Goal: Task Accomplishment & Management: Complete application form

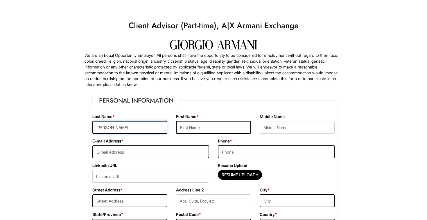
type input "[PERSON_NAME]"
type input "[DEMOGRAPHIC_DATA]"
type input "[EMAIL_ADDRESS][DOMAIN_NAME]"
type input "2034518222"
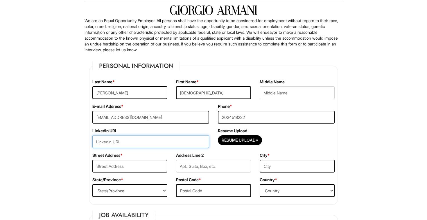
scroll to position [43, 0]
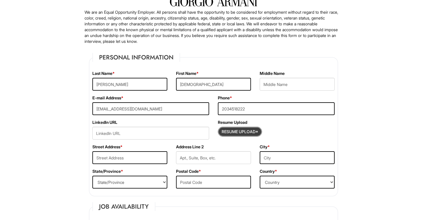
click at [243, 131] on input "Resume Upload*" at bounding box center [240, 131] width 44 height 9
type input "C:\fakepath\[PERSON_NAME] Resume Jobs.pdf"
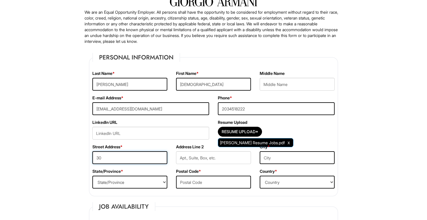
type input "3"
type input "[STREET_ADDRESS]"
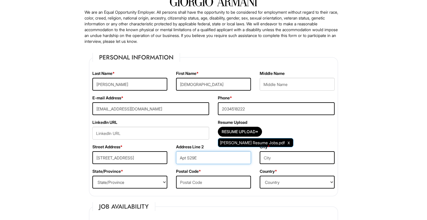
type input "Apt S29E"
type input "[US_STATE]"
select select "CT"
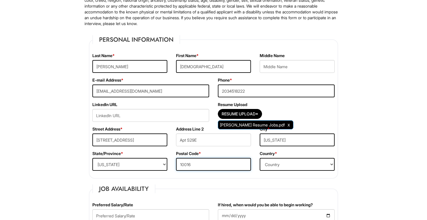
type input "10016"
select select "[GEOGRAPHIC_DATA]"
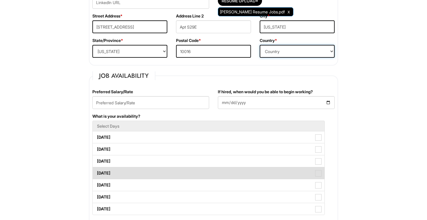
scroll to position [189, 0]
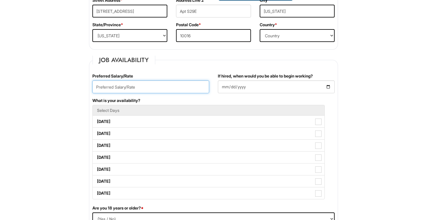
click at [152, 87] on input "text" at bounding box center [150, 86] width 117 height 13
type input "18/hr"
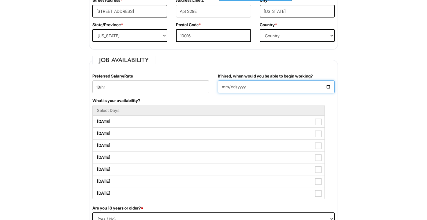
click at [222, 86] on input "If hired, when would you be able to begin working?" at bounding box center [276, 86] width 117 height 13
type input "[DATE]"
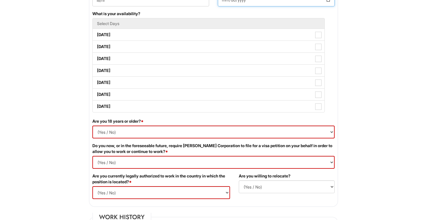
scroll to position [287, 0]
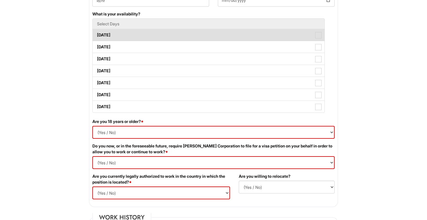
click at [252, 33] on label "[DATE]" at bounding box center [209, 35] width 232 height 12
click at [97, 33] on Available_Monday "[DATE]" at bounding box center [95, 32] width 4 height 4
checkbox Available_Monday "true"
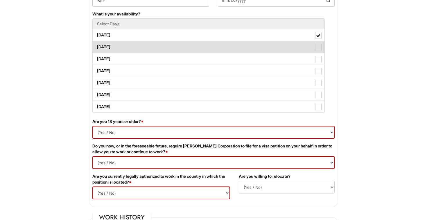
click at [247, 51] on label "[DATE]" at bounding box center [209, 47] width 232 height 12
click at [97, 46] on Available_Tuesday "[DATE]" at bounding box center [95, 44] width 4 height 4
checkbox Available_Tuesday "true"
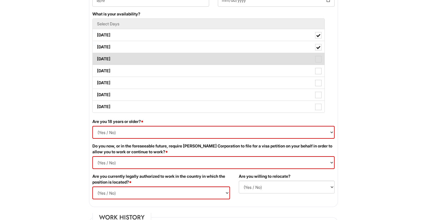
click at [241, 64] on label "[DATE]" at bounding box center [209, 59] width 232 height 12
click at [97, 58] on Available_Wednesday "[DATE]" at bounding box center [95, 56] width 4 height 4
checkbox Available_Wednesday "true"
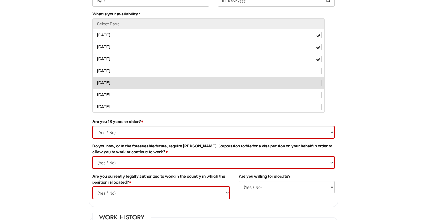
click at [237, 77] on label "[DATE]" at bounding box center [209, 83] width 232 height 12
click at [97, 78] on Available_Friday "[DATE]" at bounding box center [95, 80] width 4 height 4
checkbox Available_Friday "true"
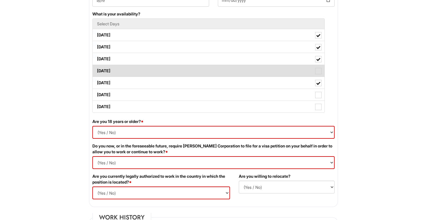
click at [232, 72] on label "[DATE]" at bounding box center [209, 71] width 232 height 12
click at [97, 70] on Available_Thursday "[DATE]" at bounding box center [95, 68] width 4 height 4
checkbox Available_Thursday "true"
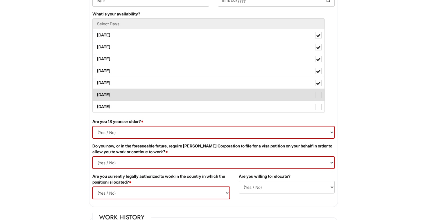
click at [230, 92] on label "[DATE]" at bounding box center [209, 95] width 232 height 12
click at [97, 92] on Available_Saturday "[DATE]" at bounding box center [95, 92] width 4 height 4
checkbox Available_Saturday "true"
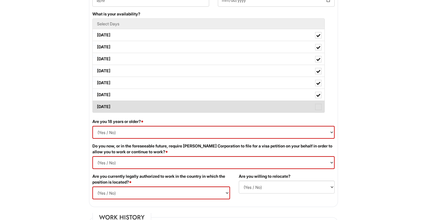
click at [230, 109] on label "[DATE]" at bounding box center [209, 107] width 232 height 12
click at [97, 106] on Available_Sunday "[DATE]" at bounding box center [95, 104] width 4 height 4
checkbox Available_Sunday "true"
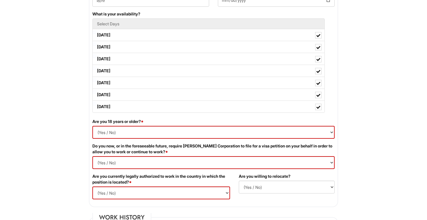
click at [201, 140] on div "Are you 18 years or older? * (Yes / No) Yes No" at bounding box center [213, 130] width 251 height 24
select select "Yes"
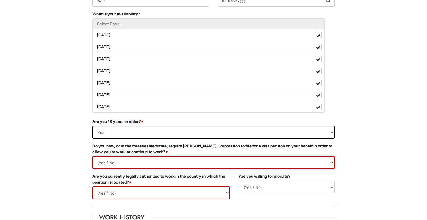
select Required "No"
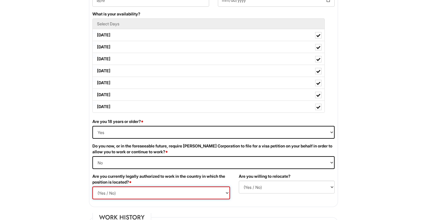
select select "Yes"
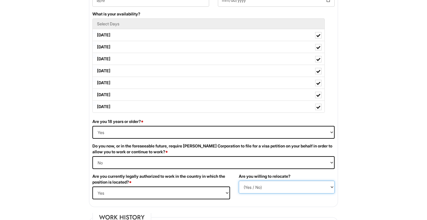
select select "Y"
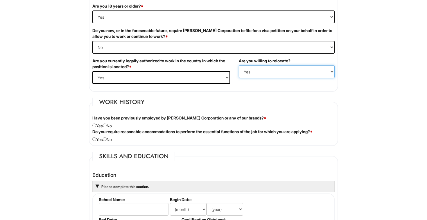
scroll to position [472, 0]
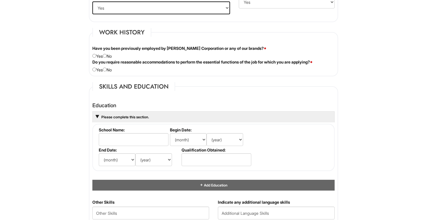
click at [109, 56] on div "Have you been previously employed by [PERSON_NAME] Corporation or any of our br…" at bounding box center [213, 52] width 251 height 14
click at [107, 56] on input "radio" at bounding box center [105, 56] width 4 height 4
radio input "true"
click at [107, 68] on input "radio" at bounding box center [105, 69] width 4 height 4
radio input "true"
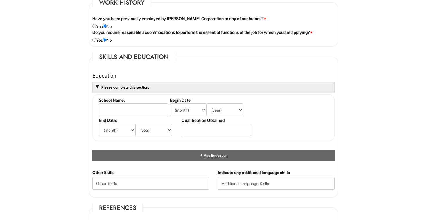
scroll to position [503, 0]
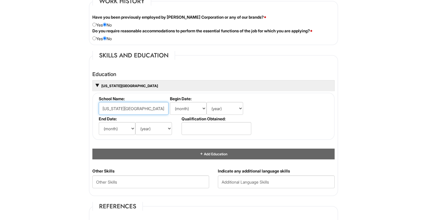
type input "[US_STATE][GEOGRAPHIC_DATA]"
select select "9"
select select "2023"
select select "5"
select select "2027"
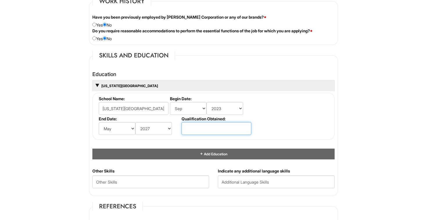
click at [205, 129] on input "text" at bounding box center [217, 128] width 70 height 13
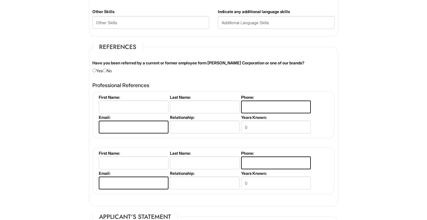
scroll to position [671, 0]
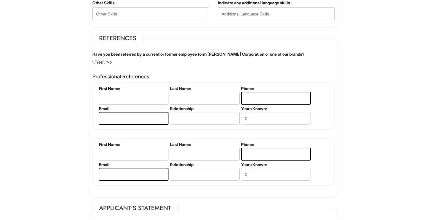
type input "Bachelors Degree"
click at [108, 60] on div "Have you been referred by a current or former employee form [PERSON_NAME] Corpo…" at bounding box center [213, 58] width 251 height 14
click at [107, 60] on input "radio" at bounding box center [105, 62] width 4 height 4
radio input "true"
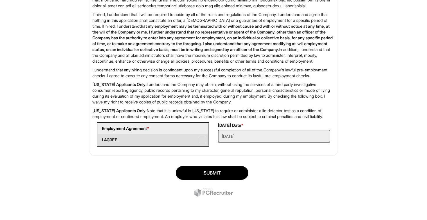
scroll to position [950, 0]
click at [199, 138] on span at bounding box center [202, 140] width 6 height 6
click at [101, 138] on AGREE "I AGREE" at bounding box center [100, 137] width 4 height 4
checkbox AGREE "true"
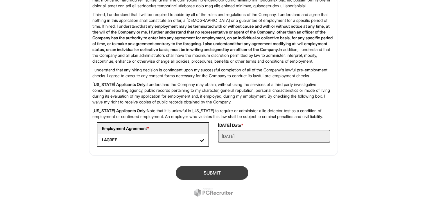
click at [217, 176] on button "SUBMIT" at bounding box center [212, 173] width 73 height 14
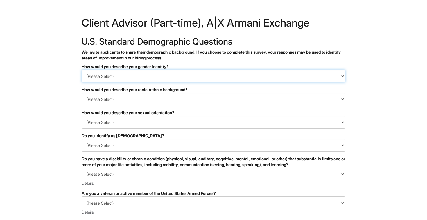
select select "Man"
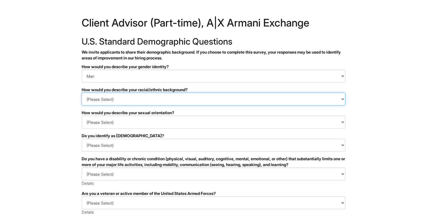
select select "South Asian"
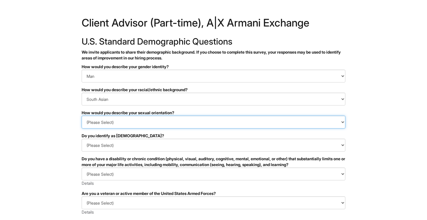
select select "[DEMOGRAPHIC_DATA]"
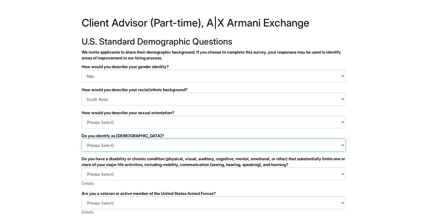
select select "No"
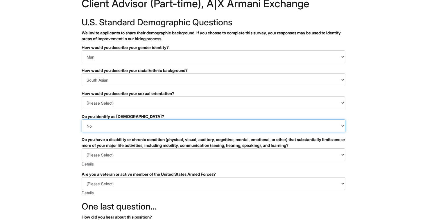
scroll to position [52, 0]
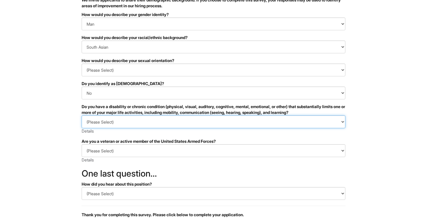
select select "NO, I DON'T HAVE A DISABILITY"
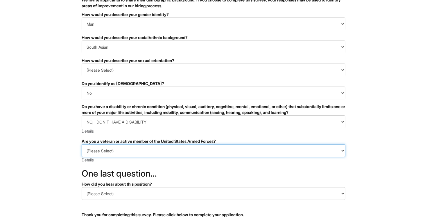
select select "I AM NOT A PROTECTED VETERAN"
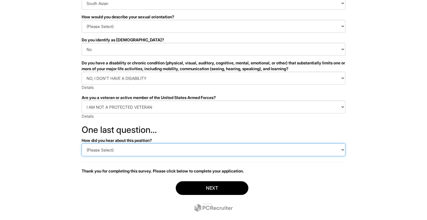
select select "LinkedIn"
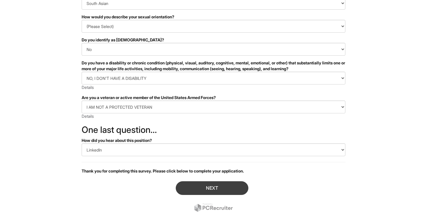
click at [208, 191] on button "Next" at bounding box center [212, 188] width 73 height 14
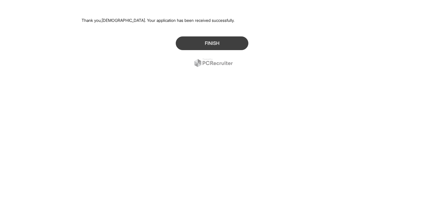
click at [218, 40] on button "Finish" at bounding box center [212, 43] width 73 height 14
